Goal: Navigation & Orientation: Find specific page/section

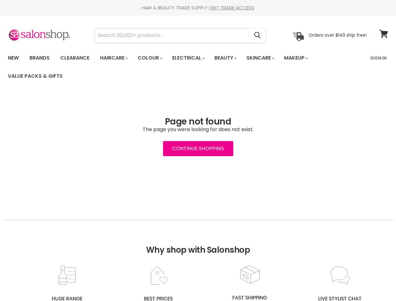
click at [172, 35] on input "Search" at bounding box center [172, 35] width 154 height 14
click at [258, 35] on icon "Search" at bounding box center [257, 35] width 6 height 7
click at [116, 58] on link "Haircare" at bounding box center [113, 57] width 36 height 13
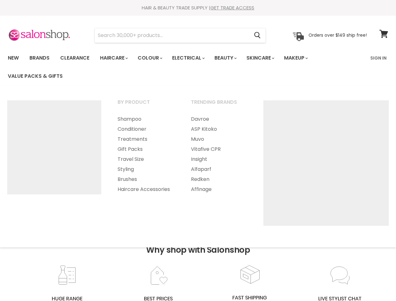
click at [153, 58] on link "Colour" at bounding box center [149, 57] width 33 height 13
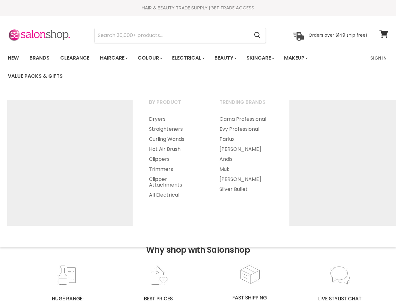
click at [192, 58] on link "Electrical" at bounding box center [187, 57] width 41 height 13
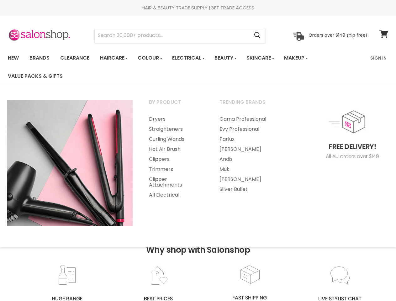
click at [231, 58] on link "Beauty" at bounding box center [225, 57] width 31 height 13
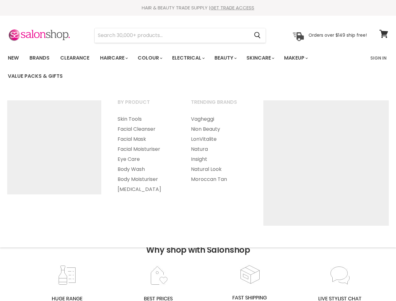
click at [267, 58] on link "Skincare" at bounding box center [260, 57] width 36 height 13
click at [304, 58] on link "Makeup" at bounding box center [295, 57] width 32 height 13
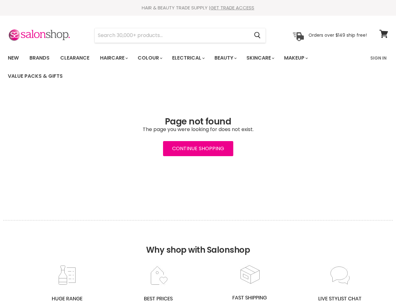
click at [198, 261] on h2 "Why shop with Salonshop" at bounding box center [198, 242] width 390 height 44
